Goal: Navigation & Orientation: Go to known website

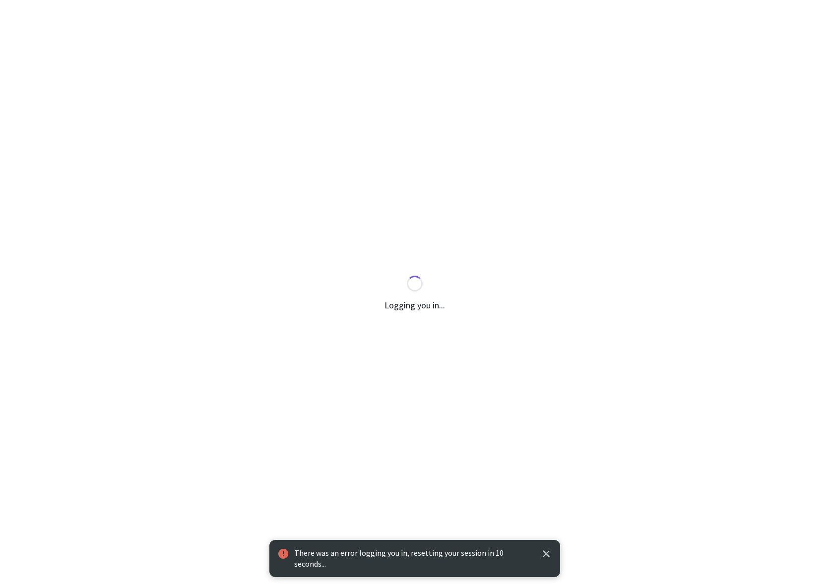
click at [548, 560] on icon "button" at bounding box center [546, 554] width 12 height 12
click at [543, 555] on icon "button" at bounding box center [546, 554] width 12 height 12
